Goal: Task Accomplishment & Management: Use online tool/utility

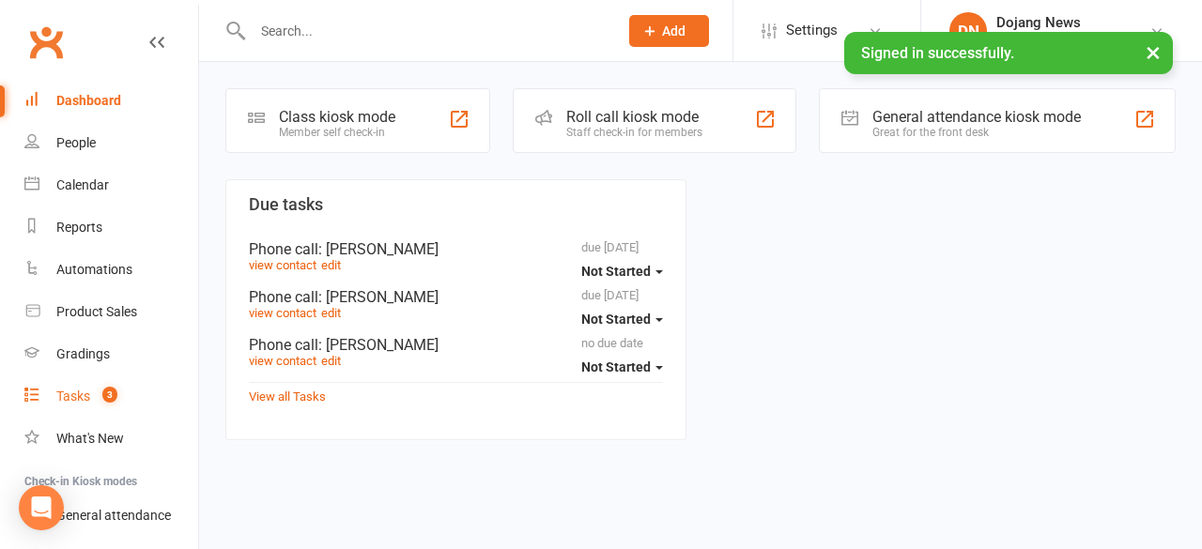
scroll to position [142, 0]
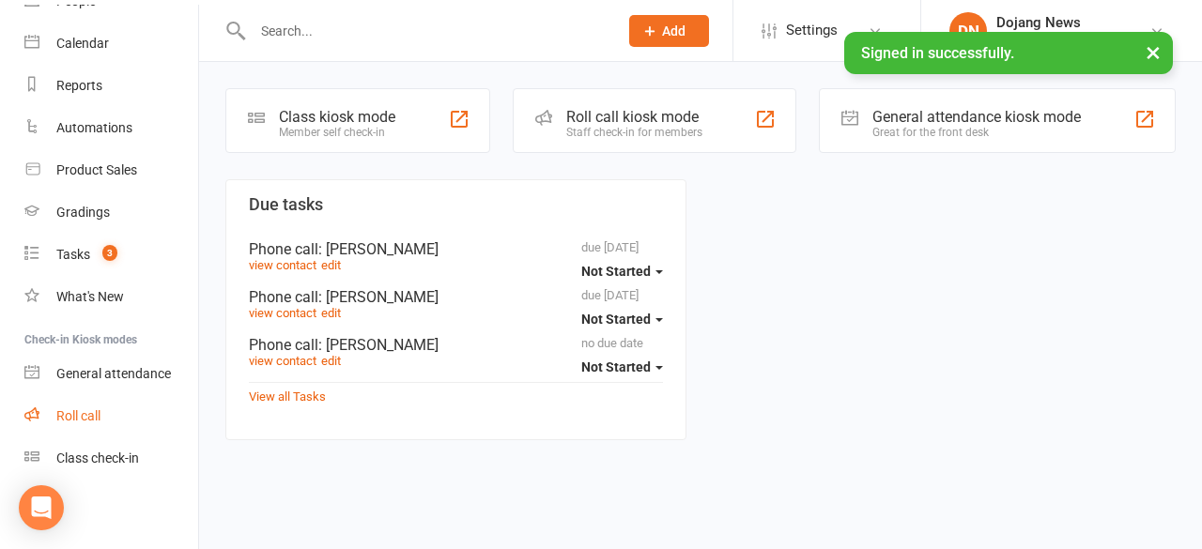
click at [100, 420] on div "Roll call" at bounding box center [78, 416] width 44 height 15
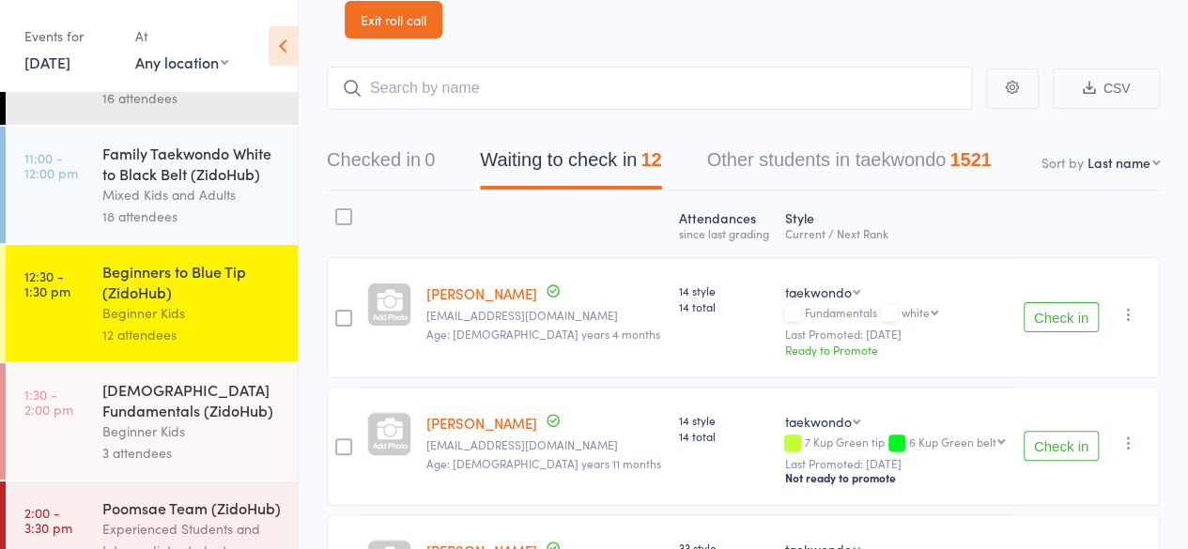
scroll to position [92, 0]
click at [1038, 316] on button "Check in" at bounding box center [1061, 316] width 75 height 30
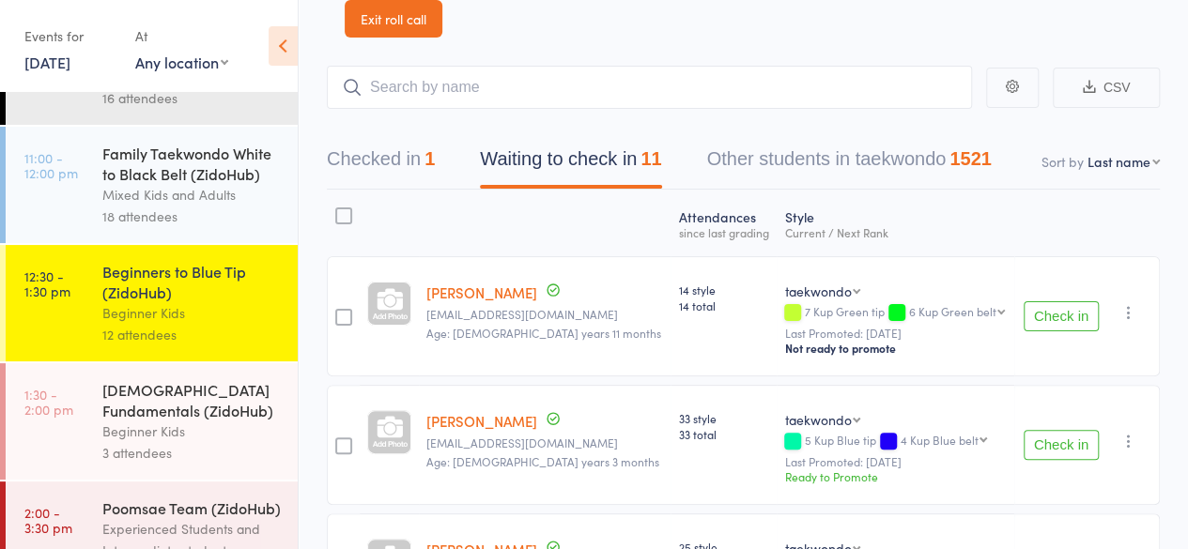
click at [1067, 316] on button "Check in" at bounding box center [1061, 316] width 75 height 30
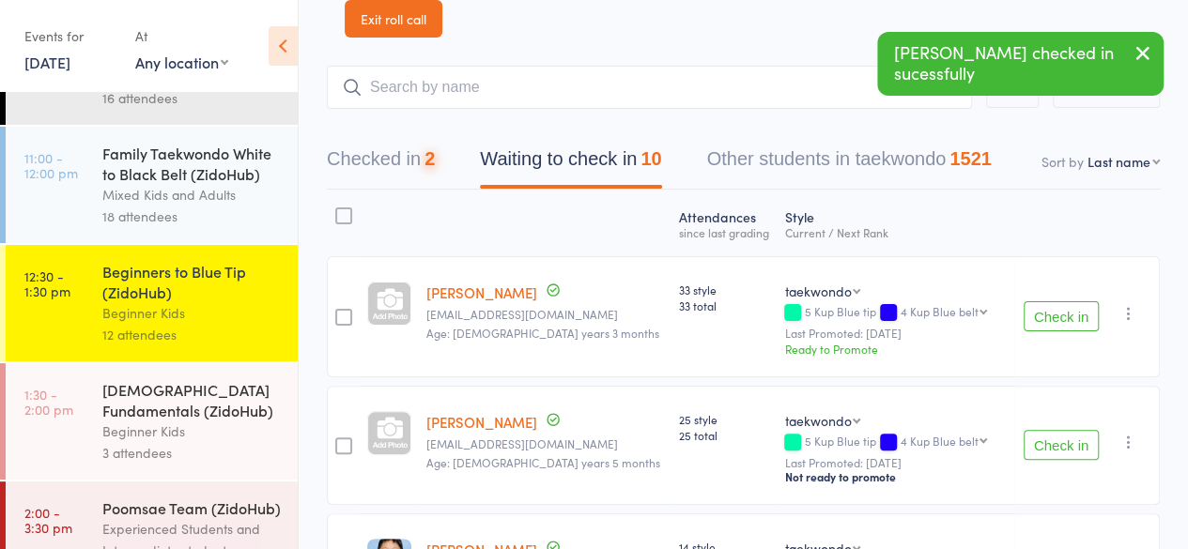
click at [1067, 316] on button "Check in" at bounding box center [1061, 316] width 75 height 30
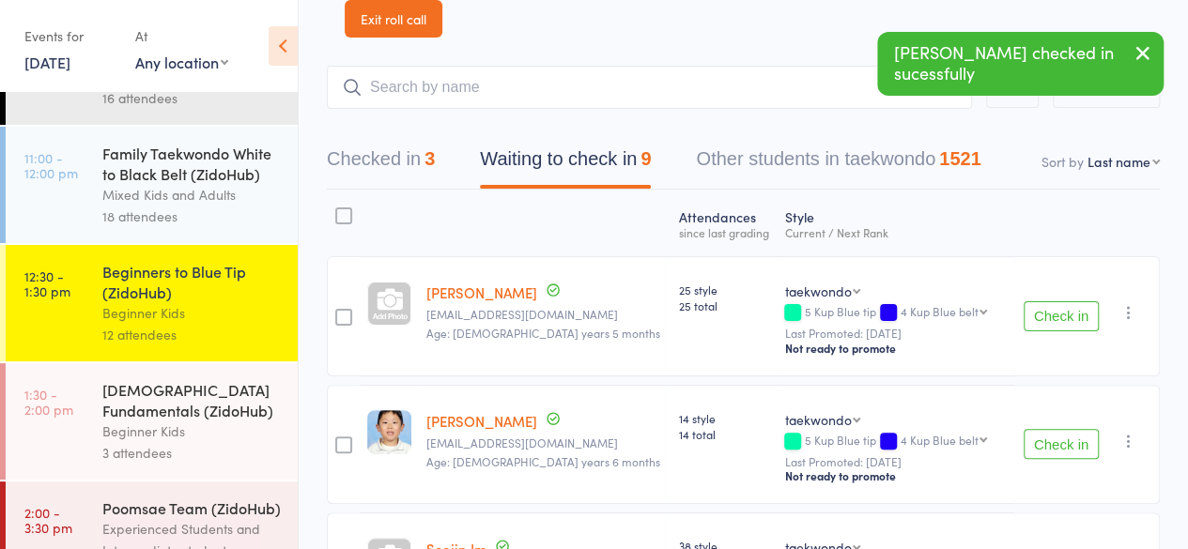
drag, startPoint x: 1067, startPoint y: 316, endPoint x: 1103, endPoint y: 246, distance: 78.1
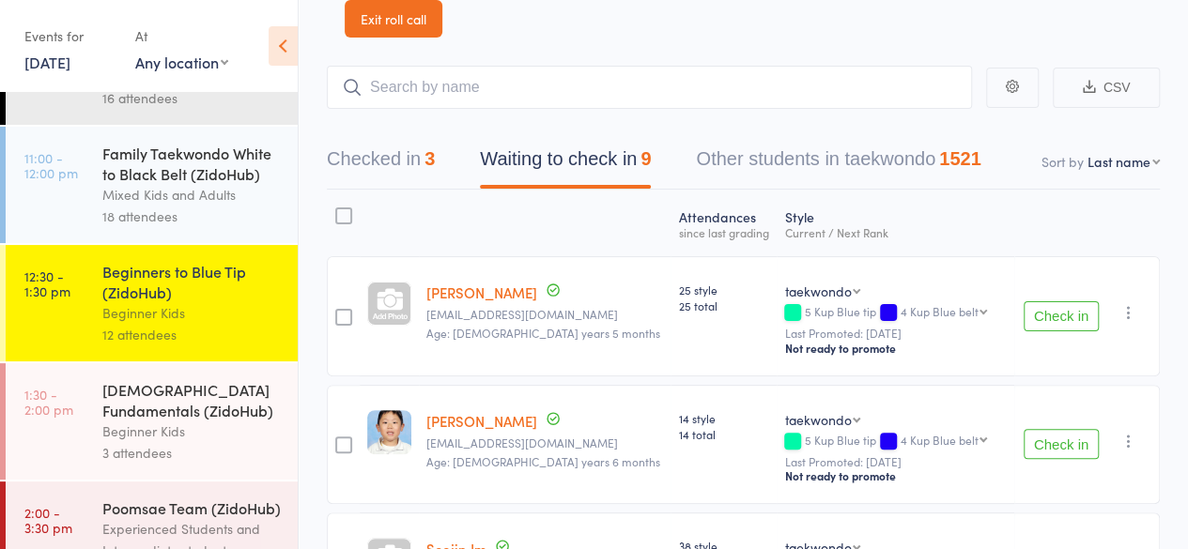
click at [1056, 317] on button "Check in" at bounding box center [1061, 316] width 75 height 30
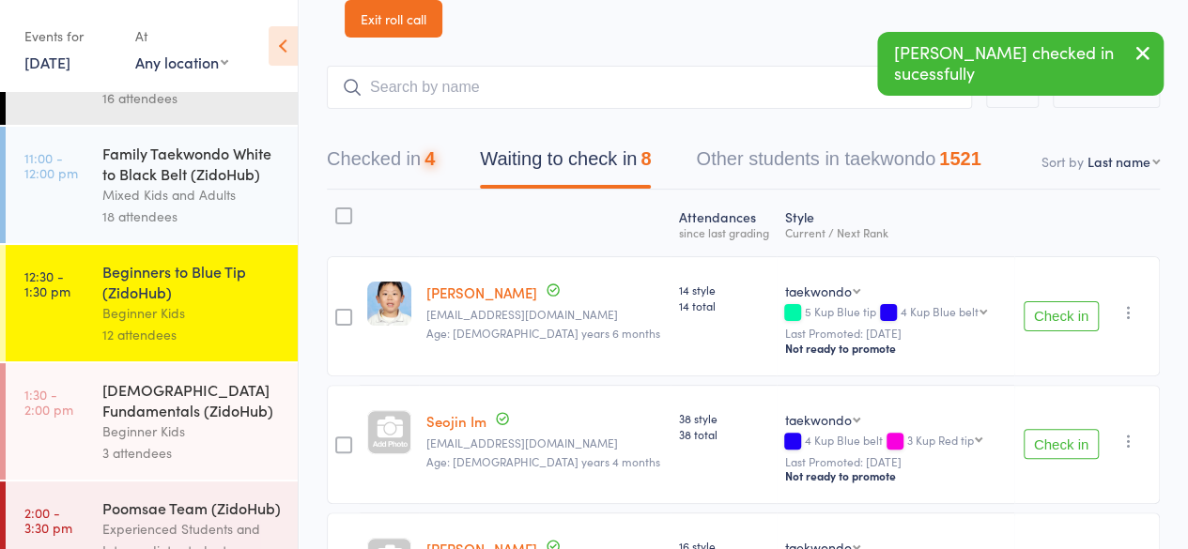
click at [1056, 317] on button "Check in" at bounding box center [1061, 316] width 75 height 30
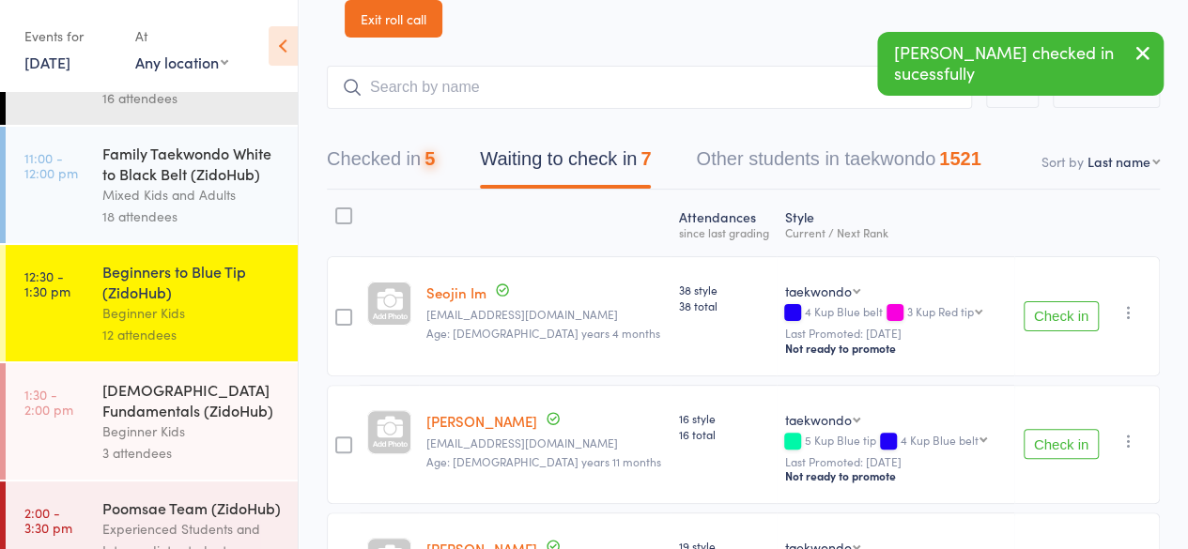
click at [1056, 317] on button "Check in" at bounding box center [1061, 316] width 75 height 30
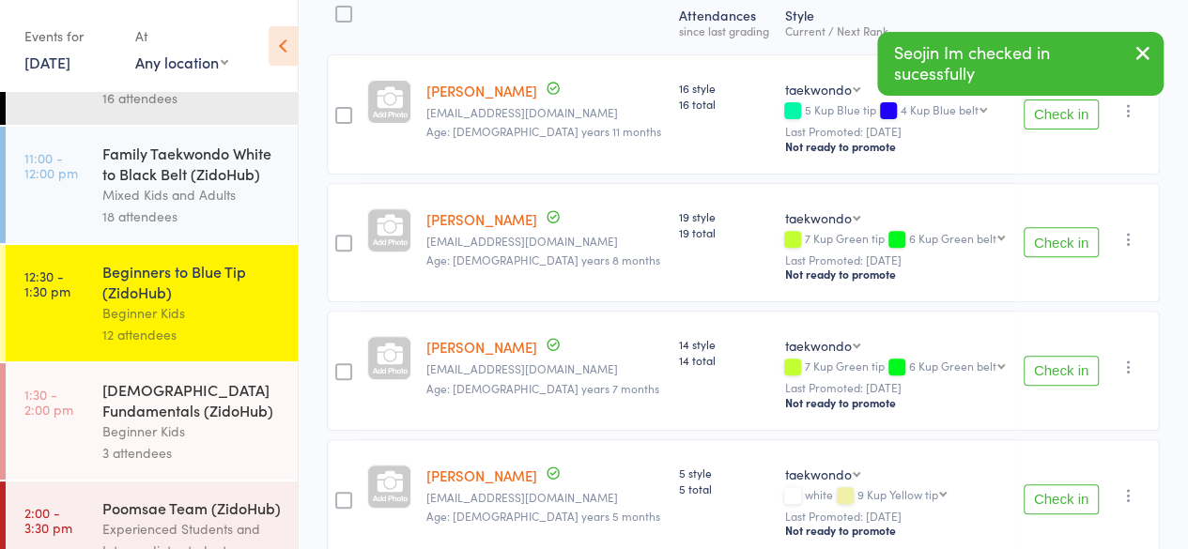
scroll to position [0, 0]
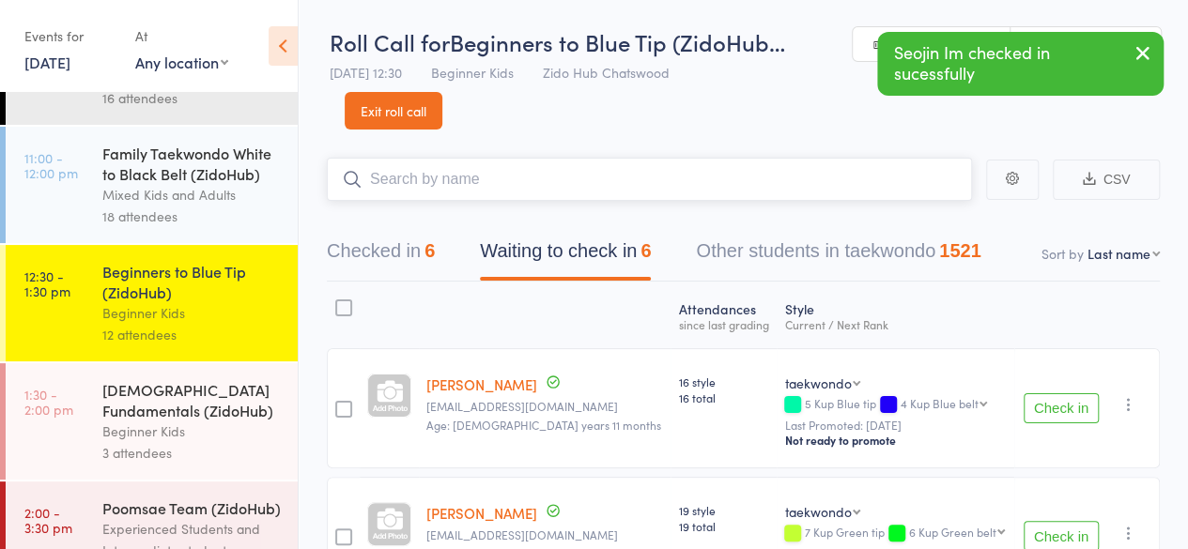
click at [561, 178] on input "search" at bounding box center [649, 179] width 645 height 43
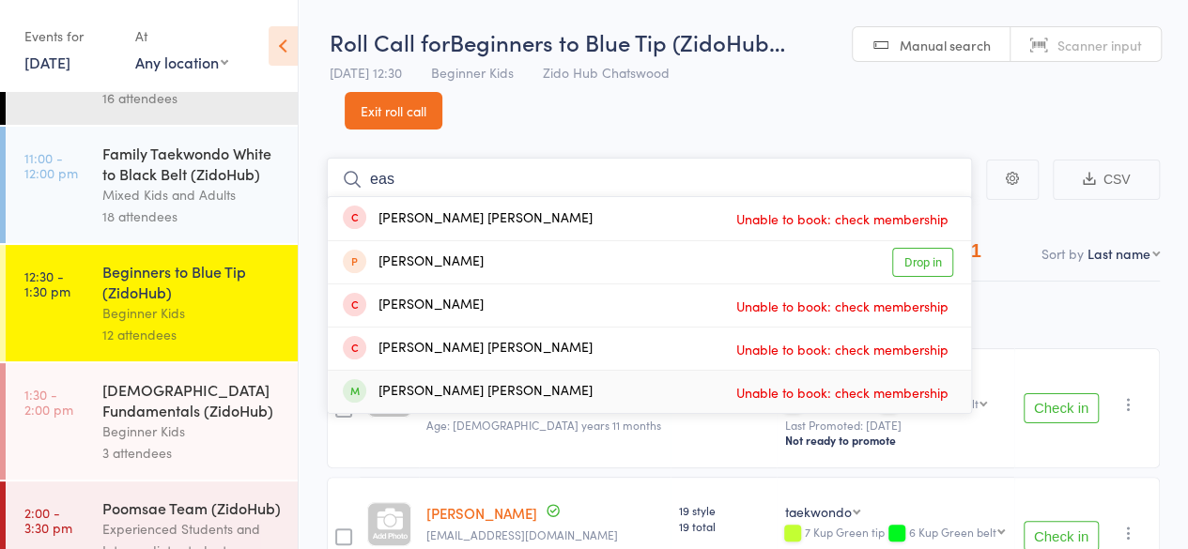
type input "eas"
click at [783, 391] on span "Unable to book: check membership" at bounding box center [843, 393] width 222 height 28
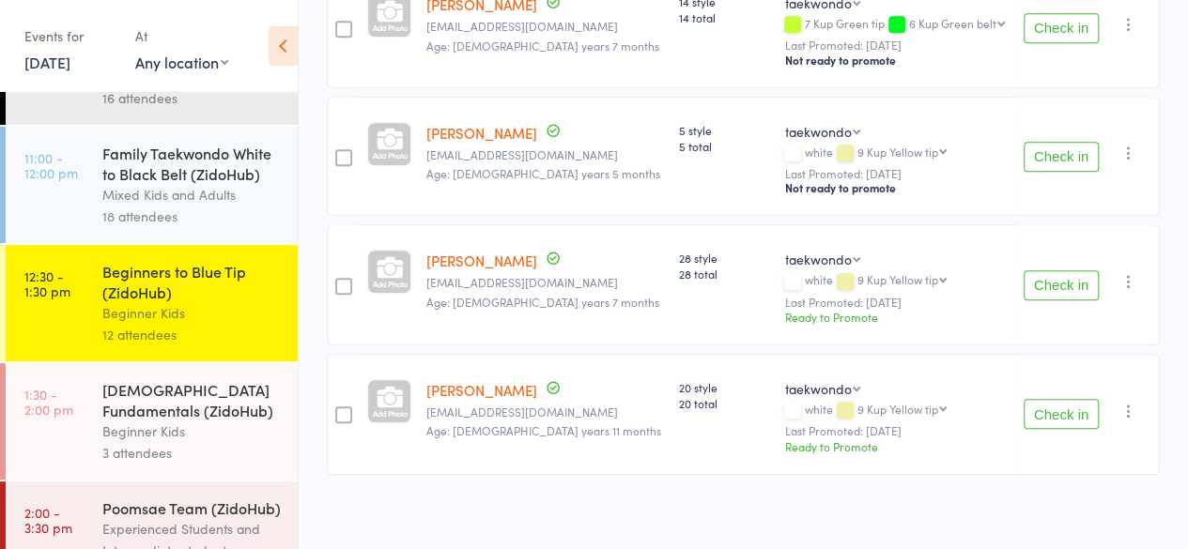
scroll to position [110, 0]
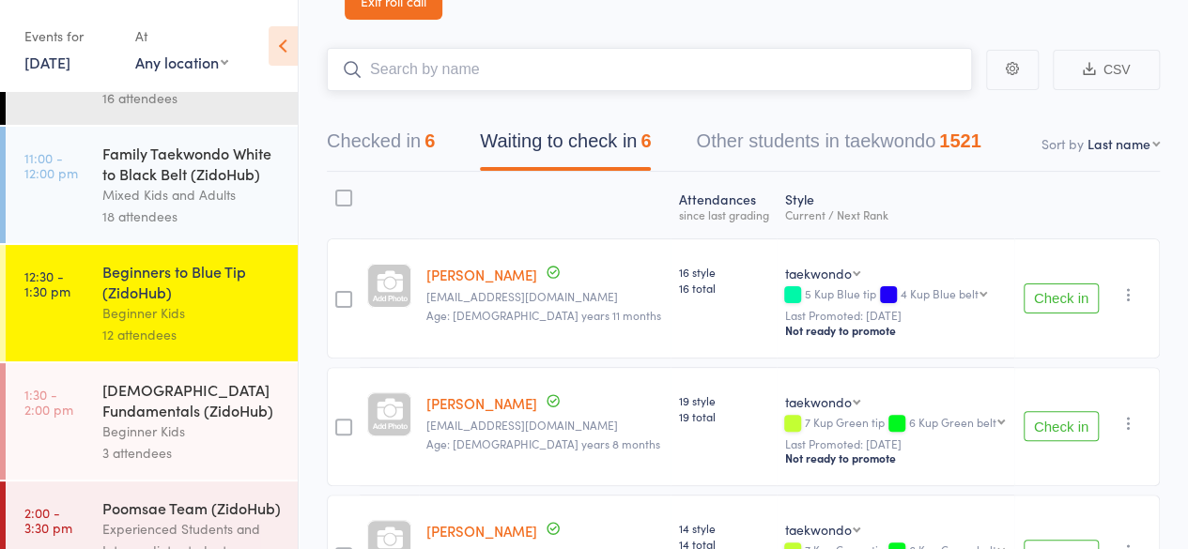
click at [398, 151] on button "Checked in 6" at bounding box center [381, 146] width 108 height 50
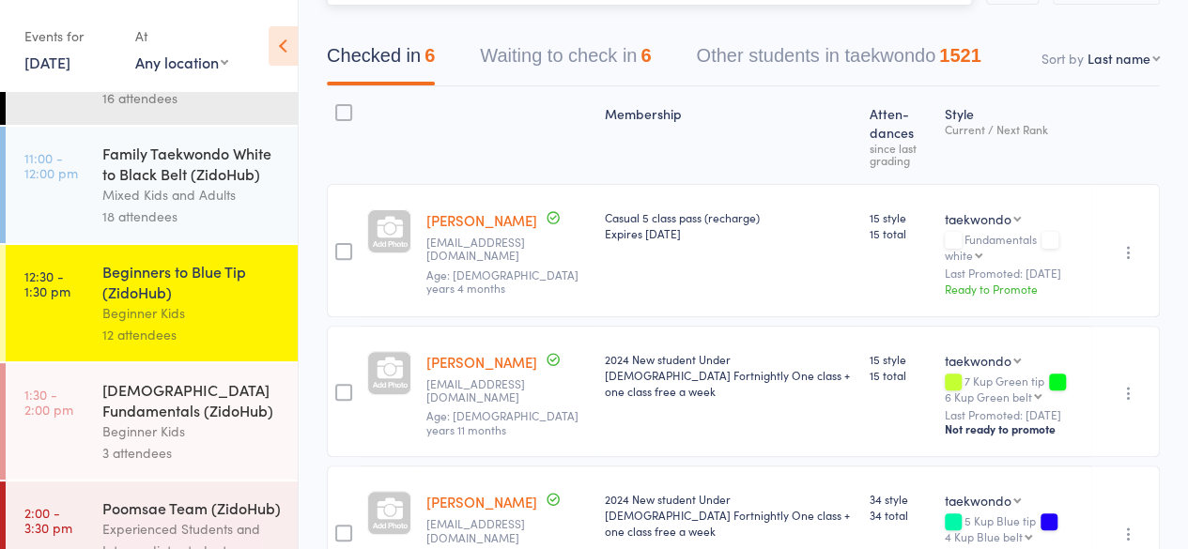
scroll to position [0, 0]
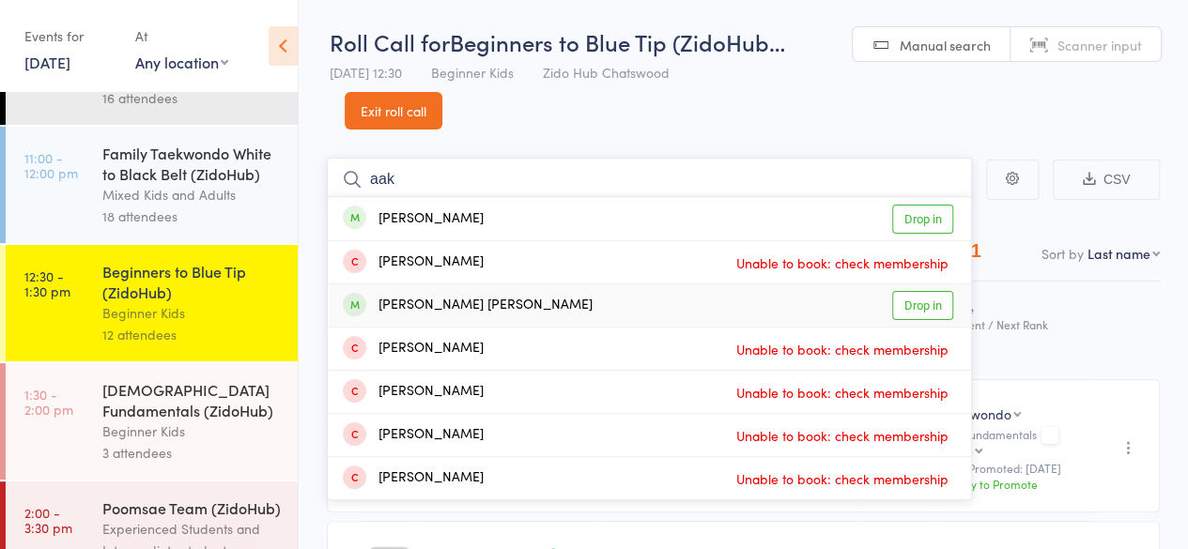
type input "aak"
click at [913, 307] on link "Drop in" at bounding box center [922, 305] width 61 height 29
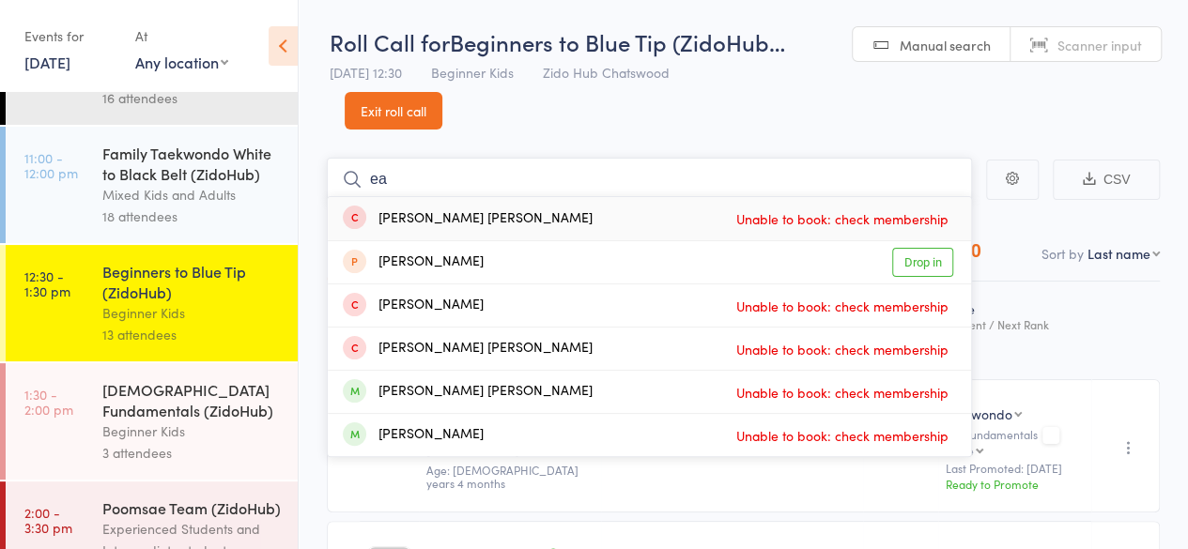
type input "e"
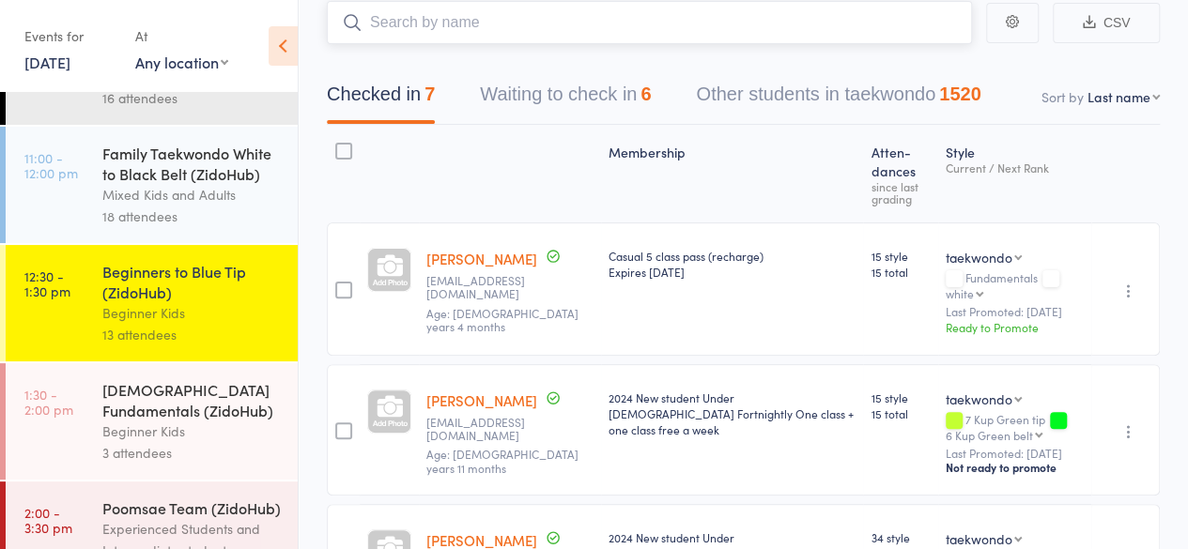
scroll to position [156, 0]
click at [558, 108] on button "Waiting to check in 6" at bounding box center [565, 100] width 171 height 50
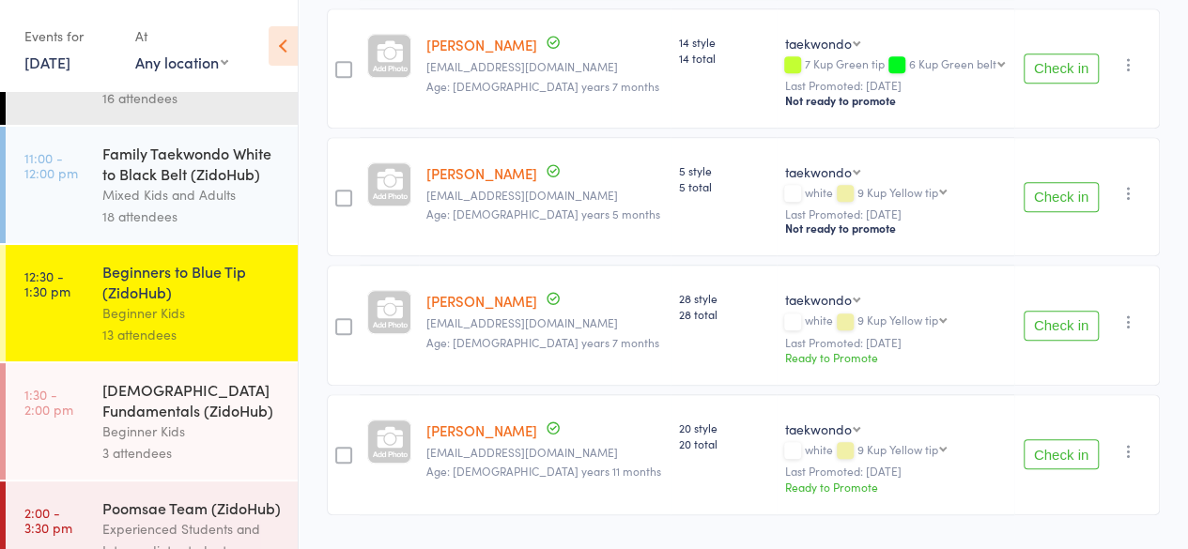
scroll to position [637, 0]
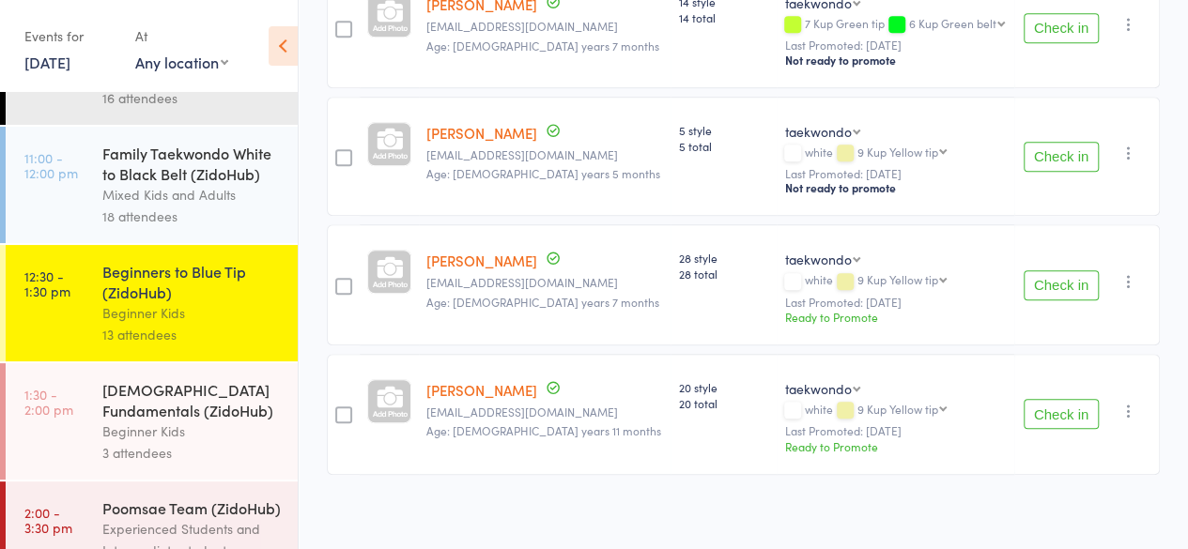
click at [1042, 411] on button "Check in" at bounding box center [1061, 414] width 75 height 30
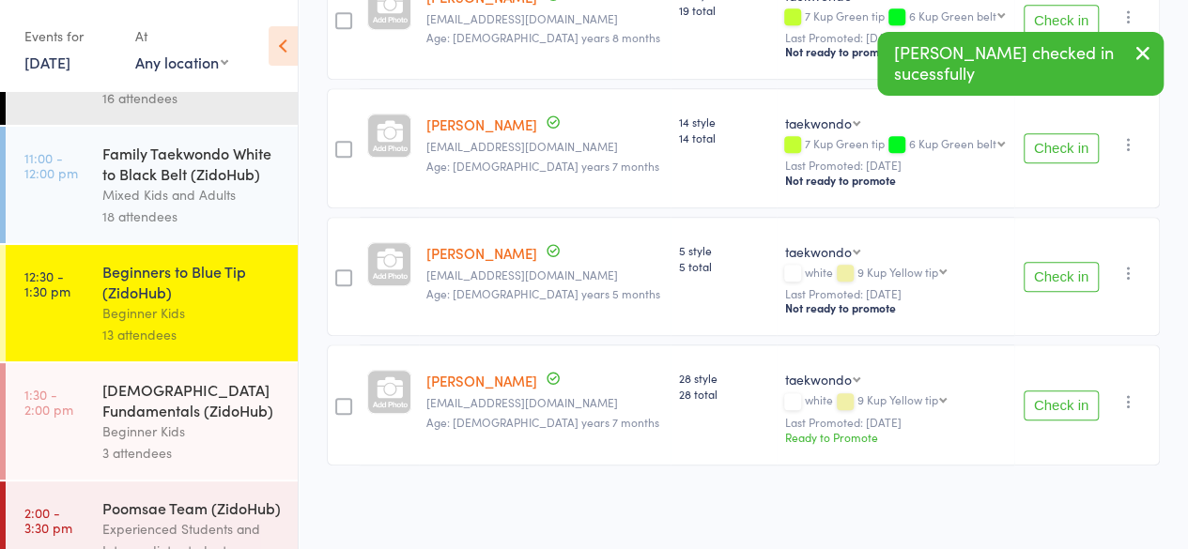
scroll to position [509, 0]
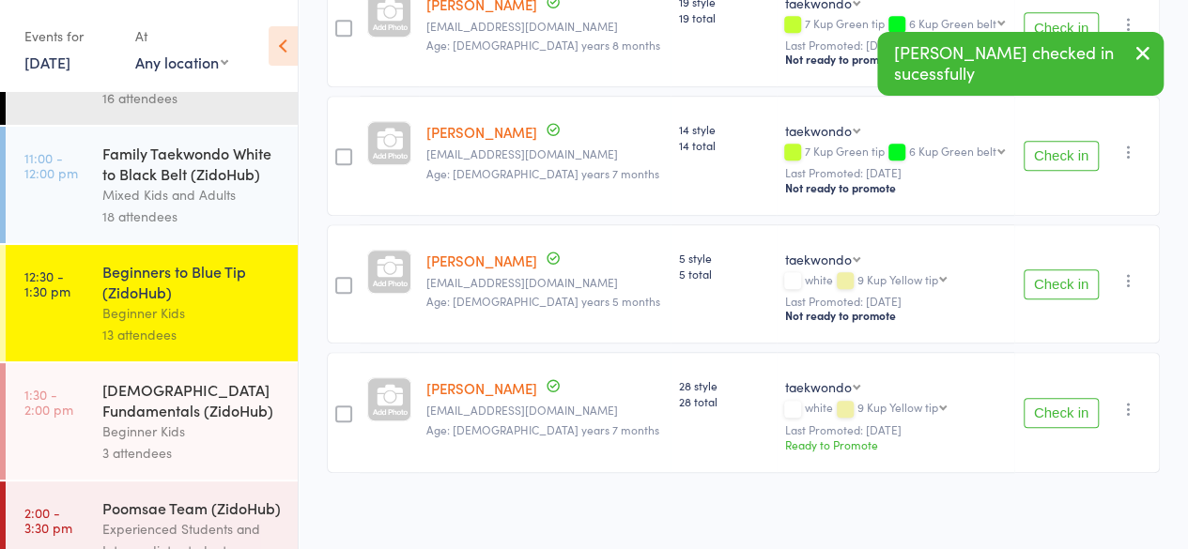
click at [1060, 407] on button "Check in" at bounding box center [1061, 413] width 75 height 30
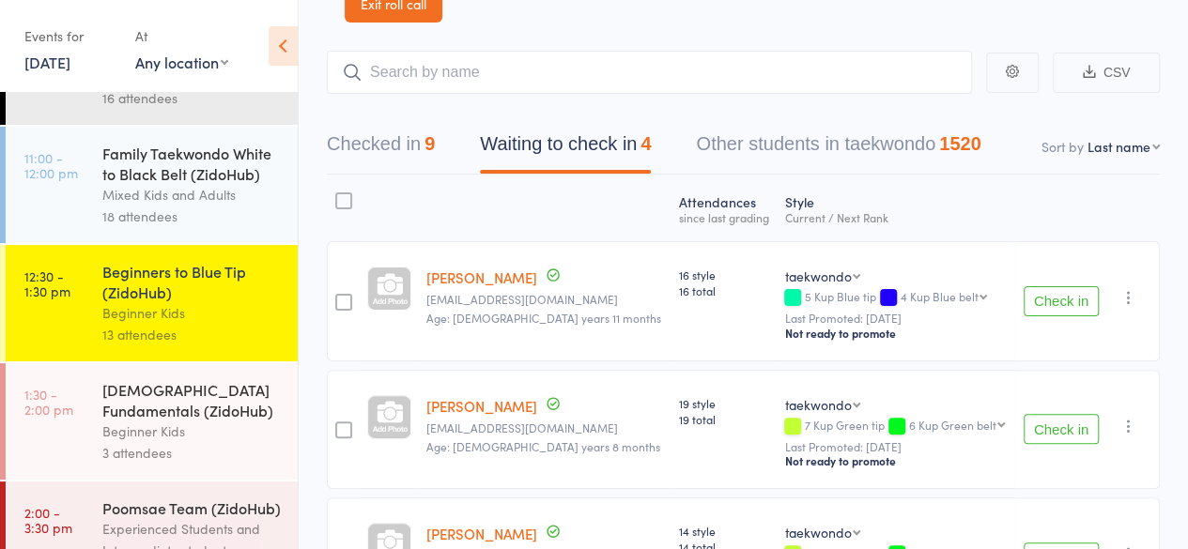
scroll to position [0, 0]
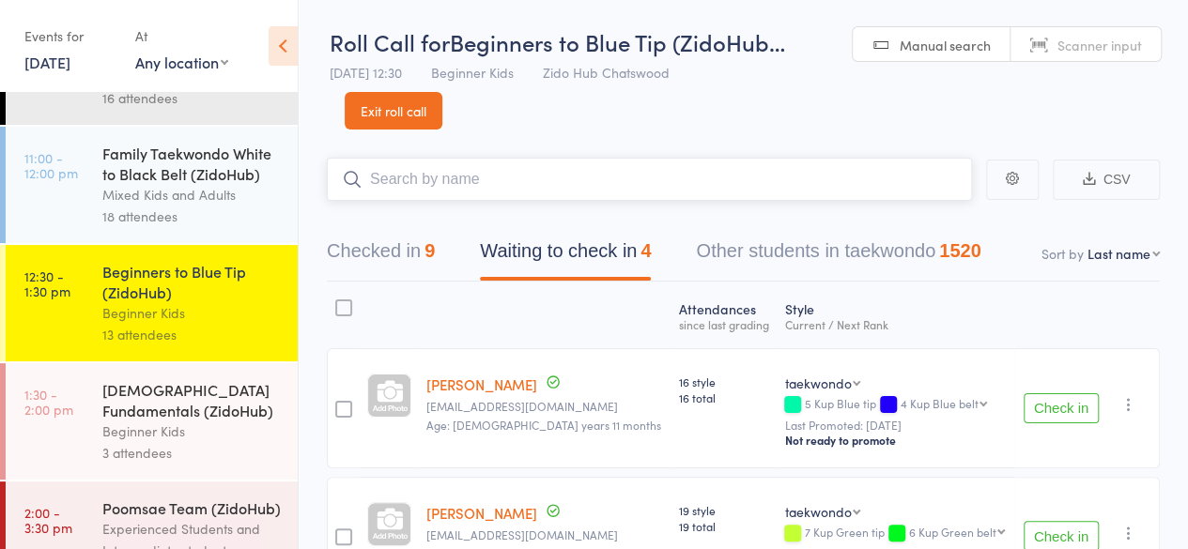
click at [443, 187] on input "search" at bounding box center [649, 179] width 645 height 43
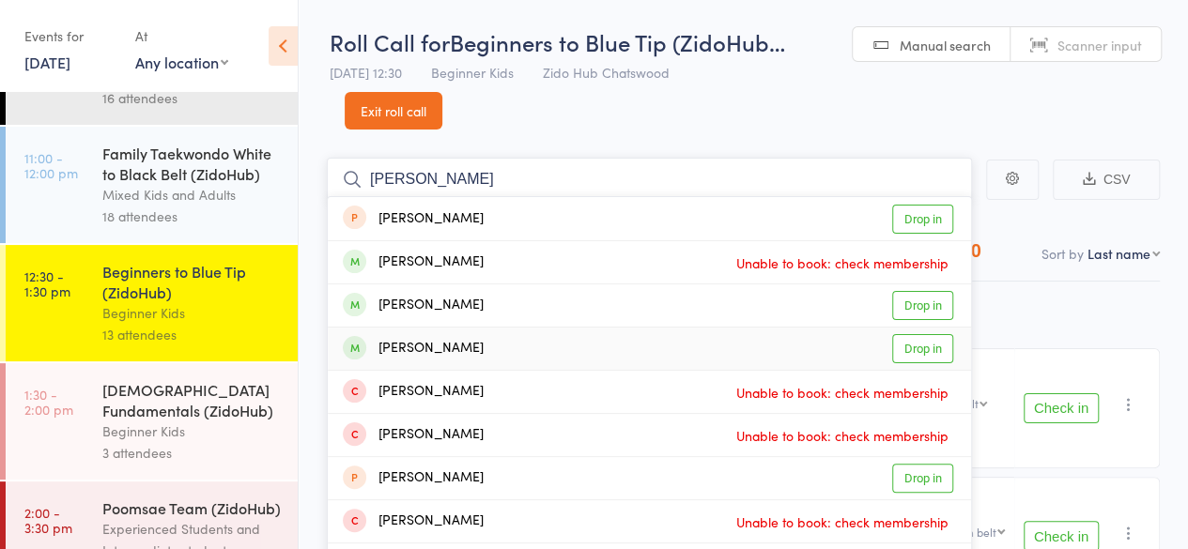
type input "ethan"
click at [928, 346] on link "Drop in" at bounding box center [922, 348] width 61 height 29
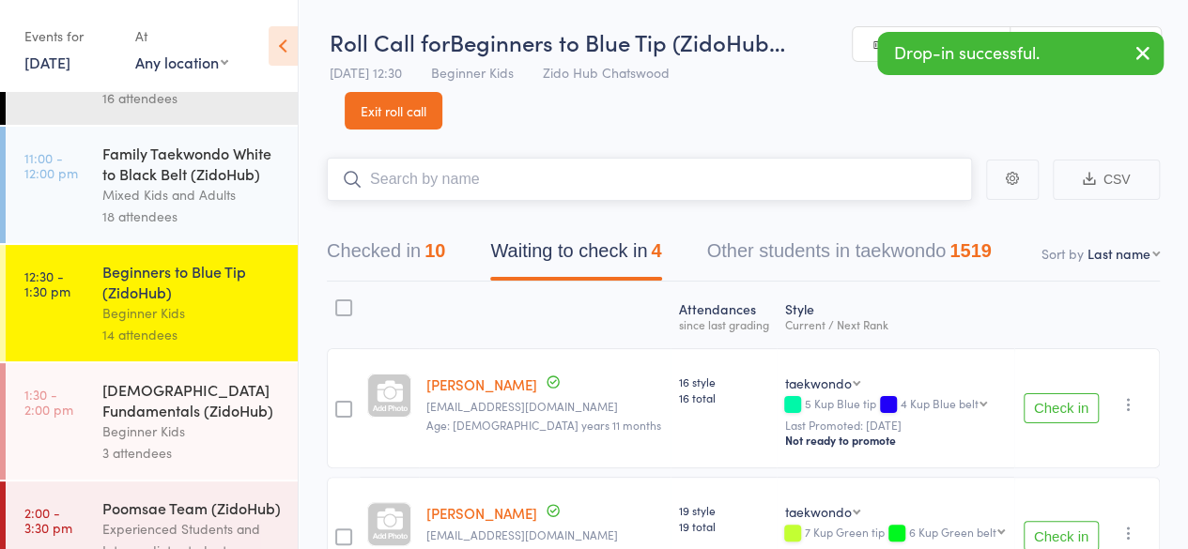
click at [396, 248] on button "Checked in 10" at bounding box center [386, 256] width 118 height 50
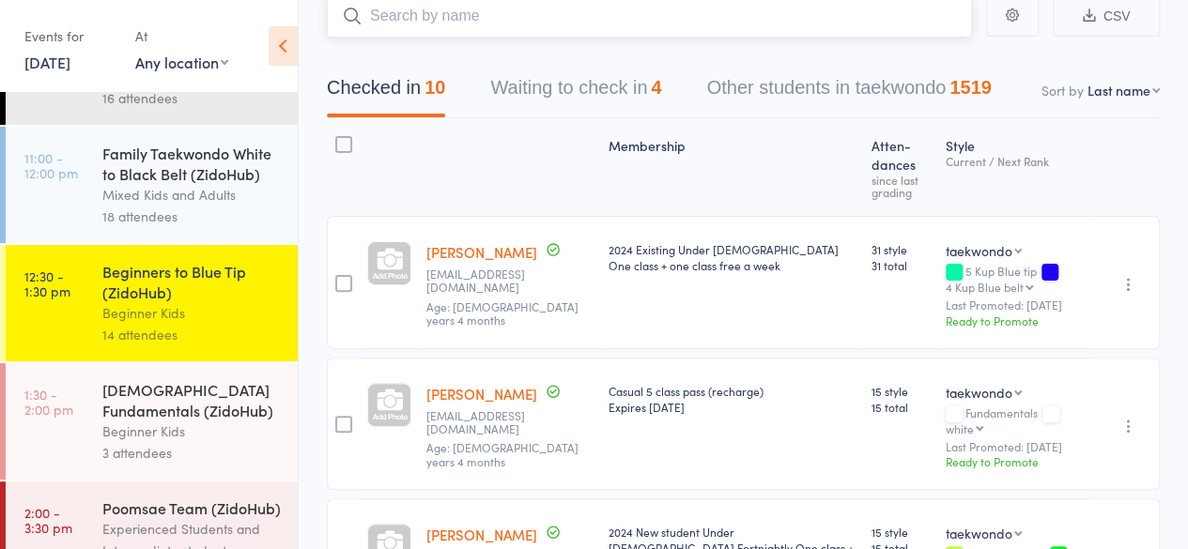
scroll to position [152, 0]
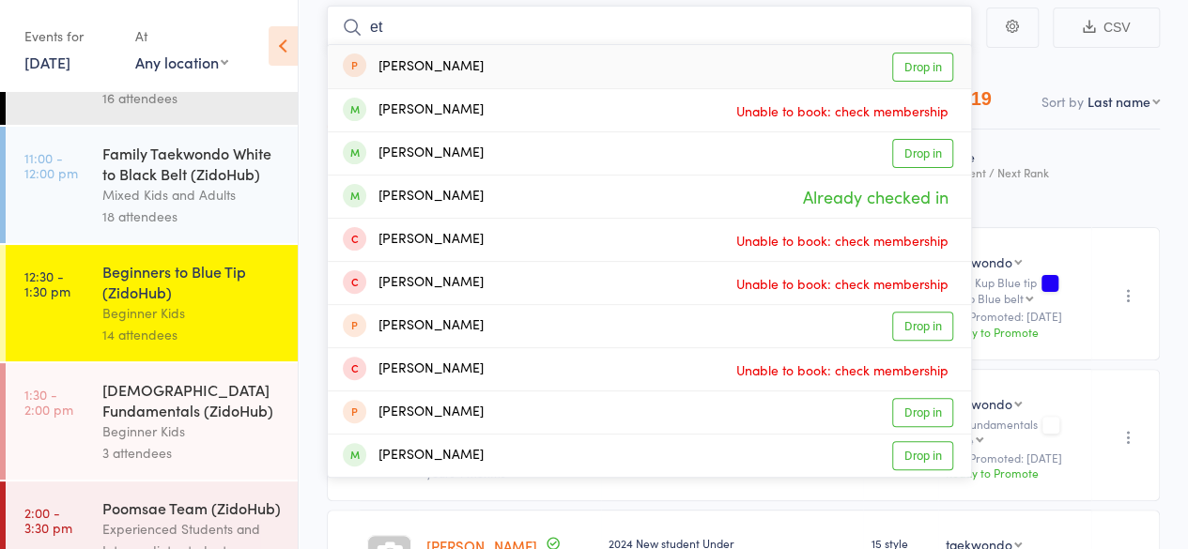
type input "e"
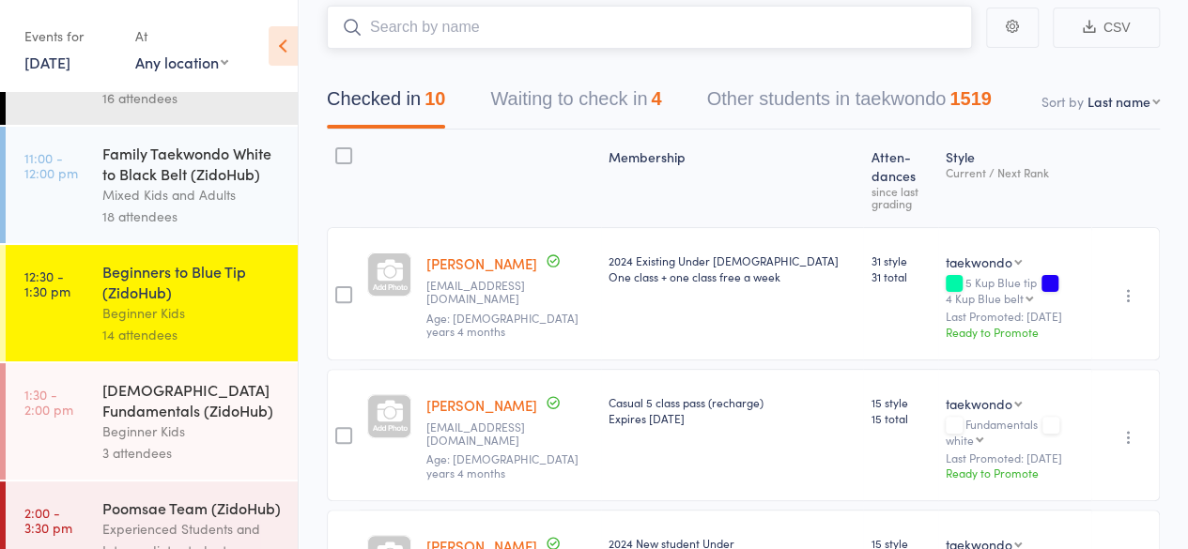
click at [614, 95] on button "Waiting to check in 4" at bounding box center [575, 104] width 171 height 50
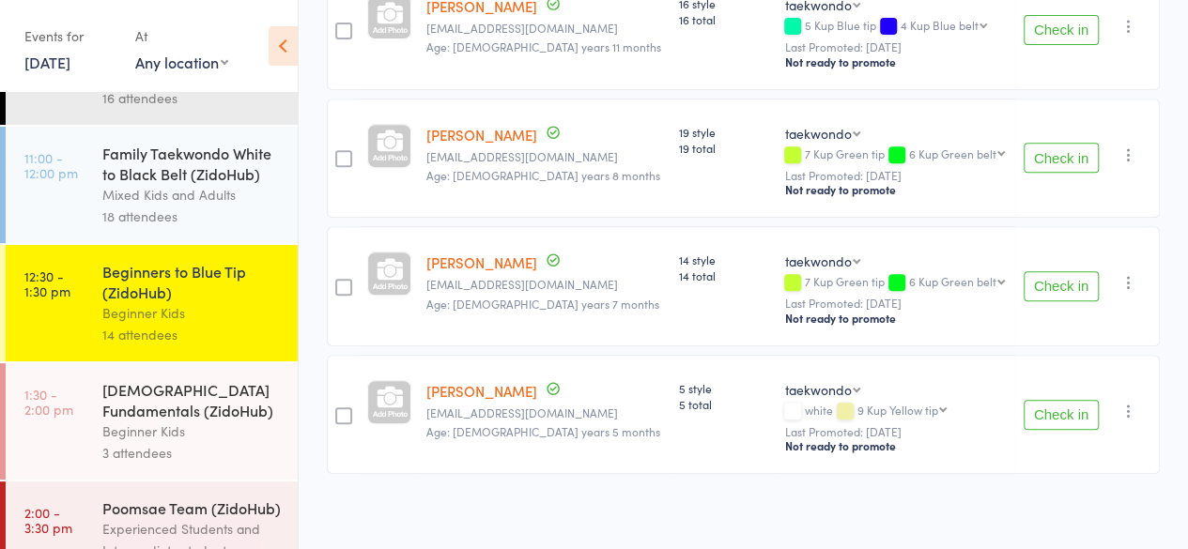
scroll to position [379, 0]
click at [1052, 282] on button "Check in" at bounding box center [1061, 286] width 75 height 30
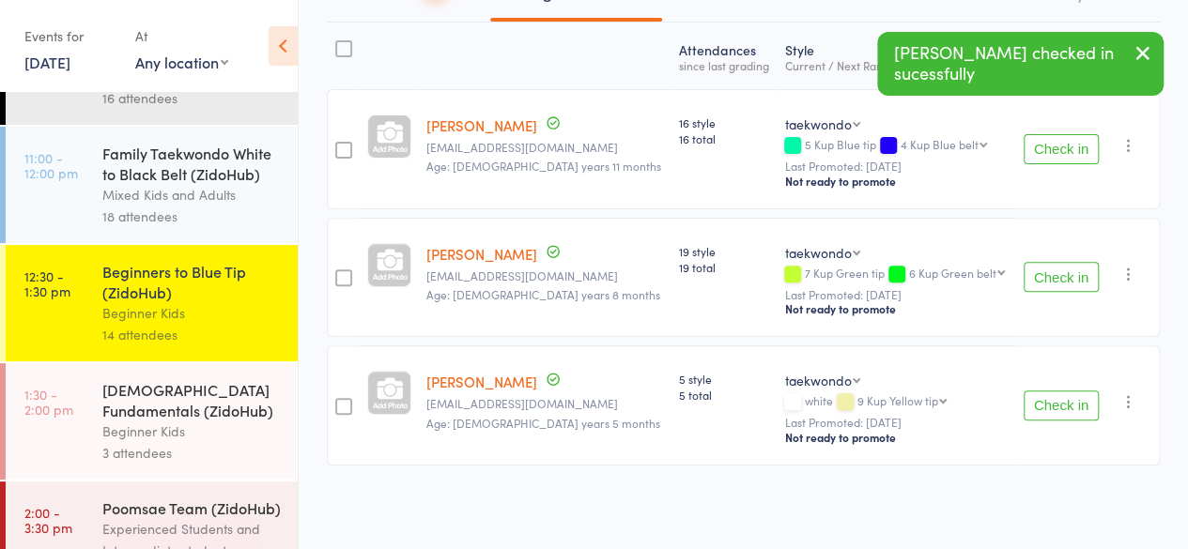
scroll to position [255, 0]
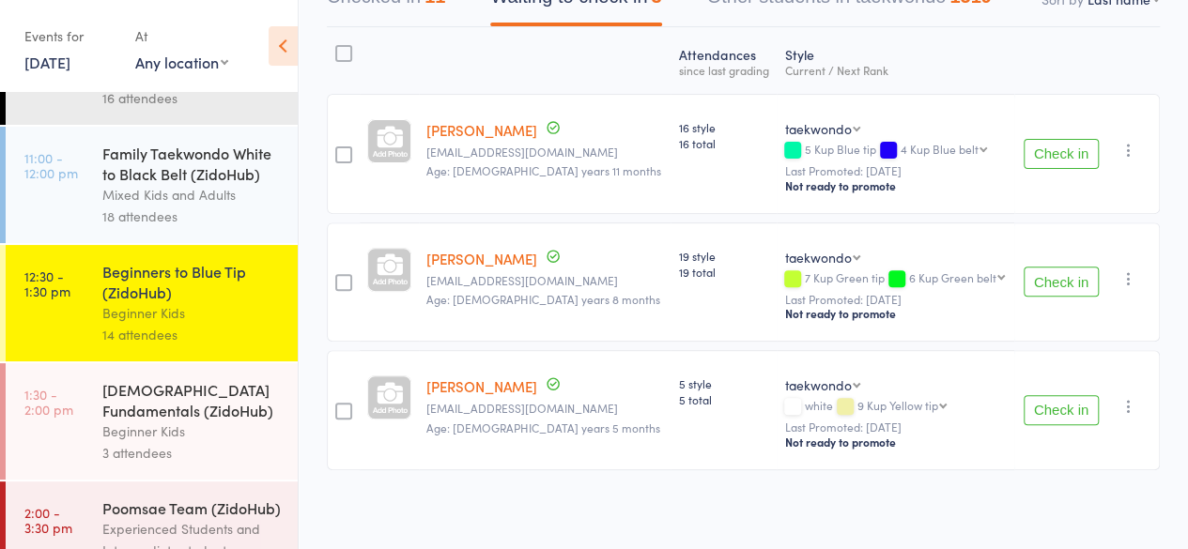
click at [1067, 407] on button "Check in" at bounding box center [1061, 410] width 75 height 30
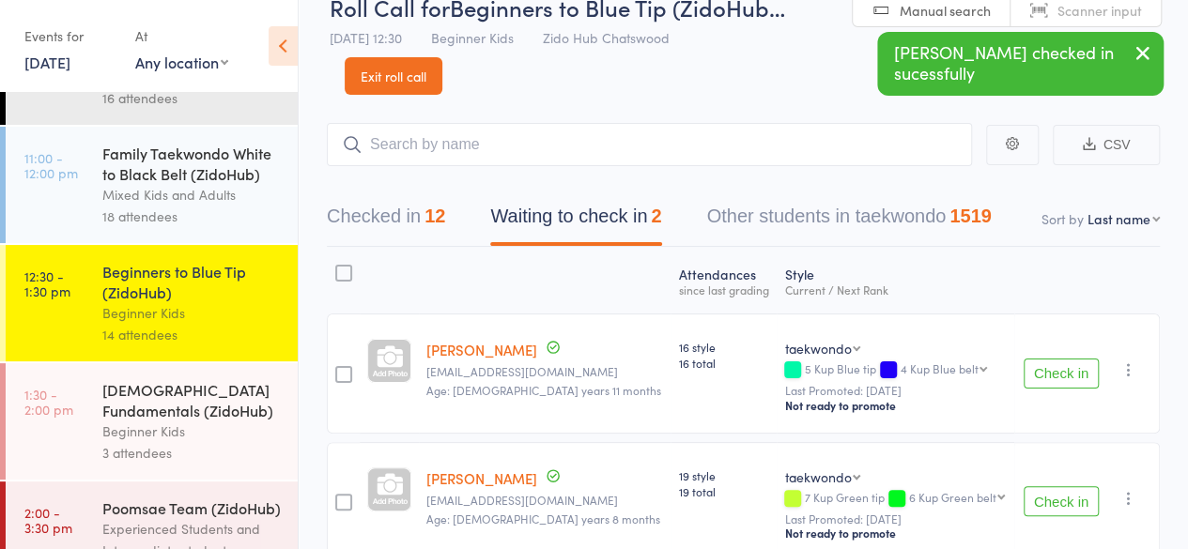
scroll to position [22, 0]
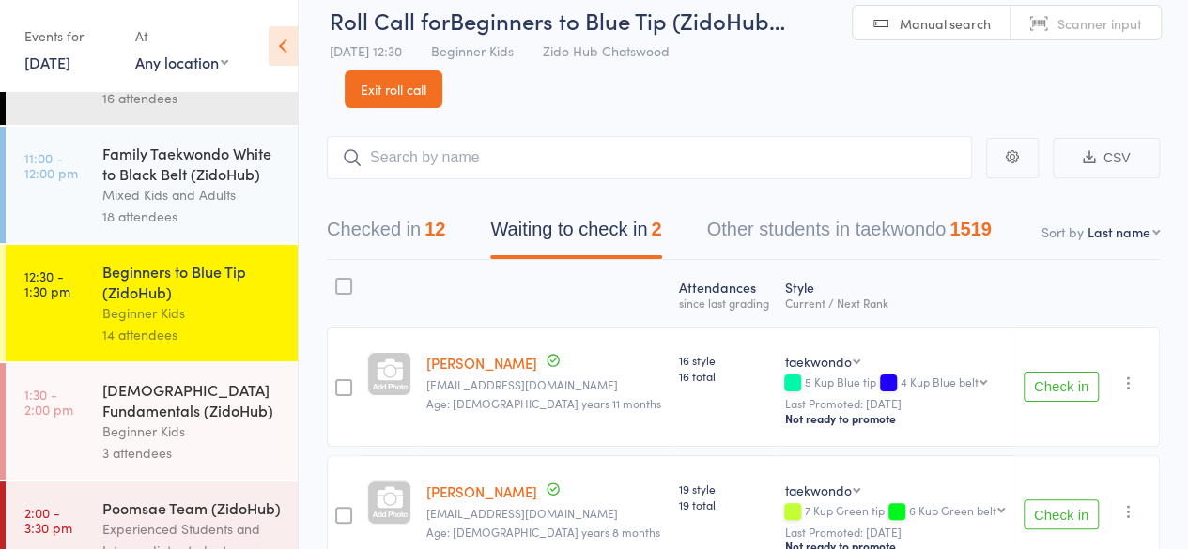
click at [1049, 382] on button "Check in" at bounding box center [1061, 387] width 75 height 30
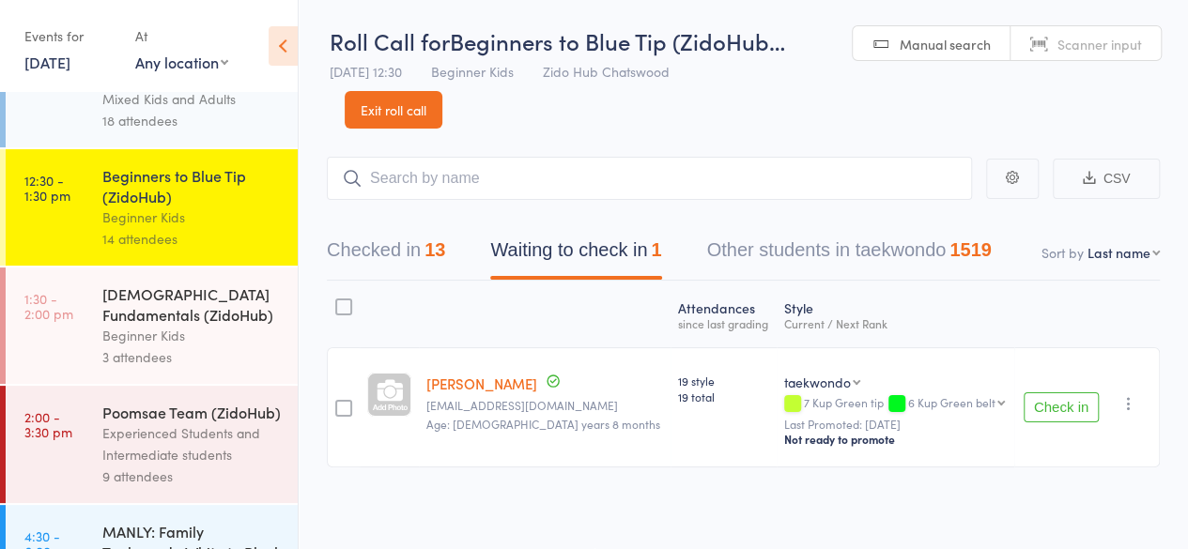
scroll to position [202, 0]
